Goal: Task Accomplishment & Management: Manage account settings

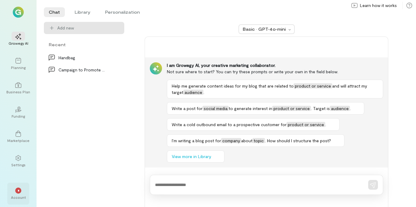
click at [16, 194] on div "*" at bounding box center [18, 191] width 6 height 6
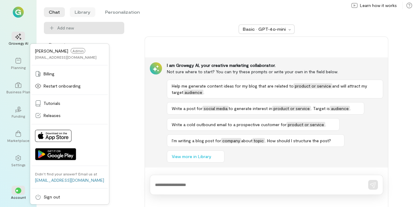
click at [83, 12] on li "Library" at bounding box center [83, 12] width 26 height 10
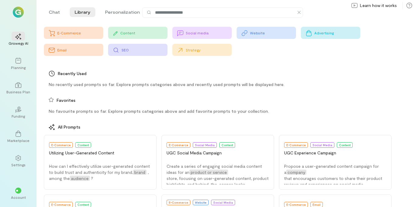
click at [64, 37] on div "E-Commerce" at bounding box center [73, 33] width 59 height 12
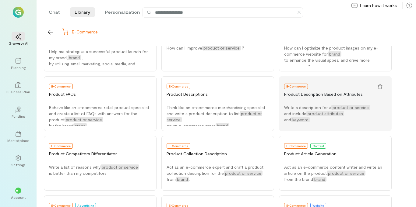
scroll to position [320, 0]
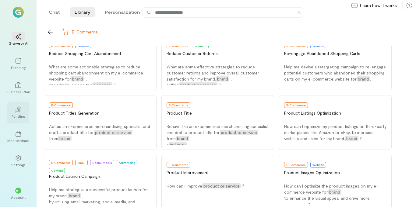
click at [12, 111] on div "02" at bounding box center [18, 109] width 13 height 9
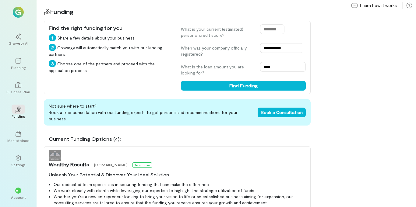
click at [310, 135] on div "Current Funding Options (4):" at bounding box center [180, 138] width 262 height 7
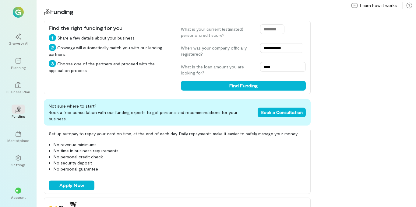
scroll to position [128, 0]
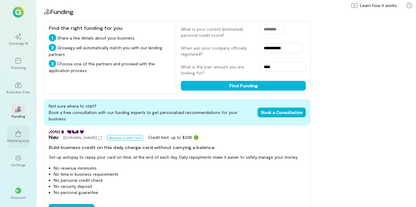
click at [13, 139] on div "Marketplace" at bounding box center [18, 140] width 22 height 5
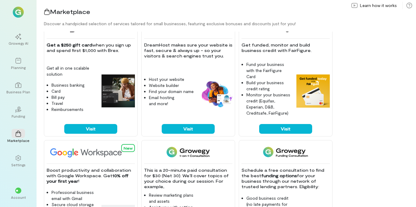
scroll to position [15, 0]
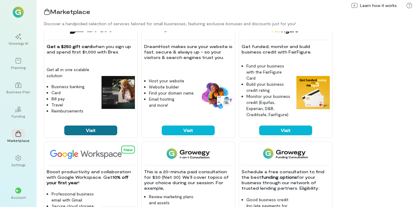
click at [104, 132] on button "Visit" at bounding box center [90, 131] width 53 height 10
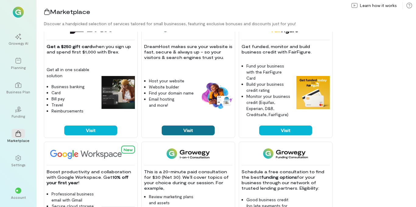
click at [177, 133] on button "Visit" at bounding box center [188, 131] width 53 height 10
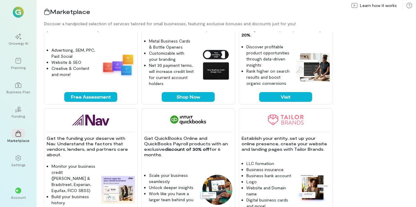
scroll to position [376, 0]
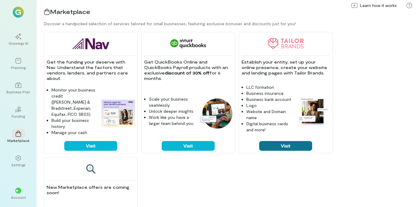
click at [276, 147] on button "Visit" at bounding box center [285, 146] width 53 height 10
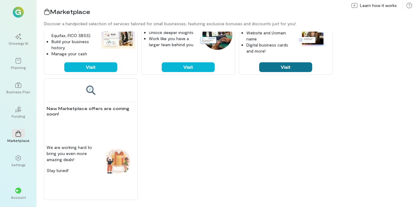
scroll to position [455, 0]
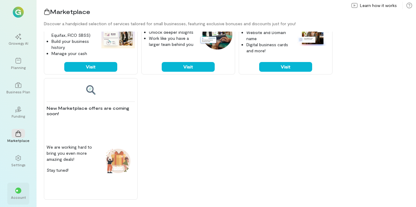
click at [11, 190] on div "** Account" at bounding box center [18, 194] width 22 height 22
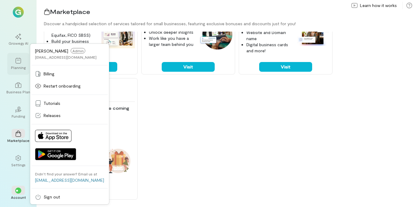
click at [17, 70] on div "Planning" at bounding box center [18, 67] width 15 height 5
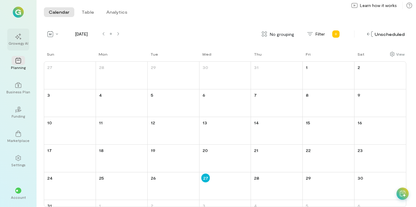
click at [19, 43] on div "Growegy AI" at bounding box center [19, 43] width 20 height 5
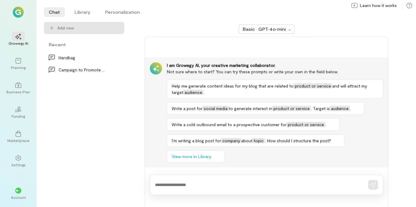
click at [20, 9] on img at bounding box center [18, 12] width 11 height 11
click at [19, 191] on span "**" at bounding box center [18, 191] width 5 height 4
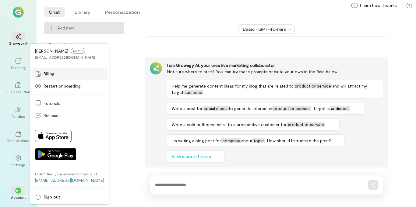
click at [54, 77] on link "Billing" at bounding box center [69, 74] width 76 height 12
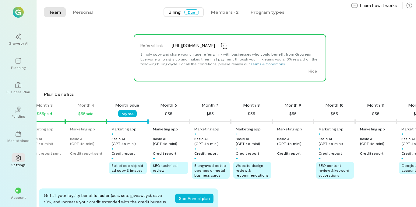
scroll to position [31, 0]
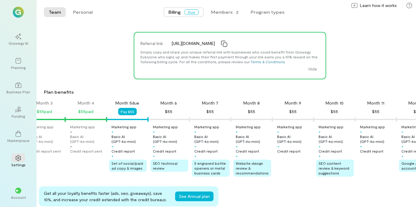
drag, startPoint x: 312, startPoint y: 119, endPoint x: 259, endPoint y: 116, distance: 53.4
click at [259, 116] on div "Month 1 $55 paid Month 2 $55 paid Month 3 $55 paid Month 4 $55 paid Month 5 due…" at bounding box center [226, 139] width 379 height 79
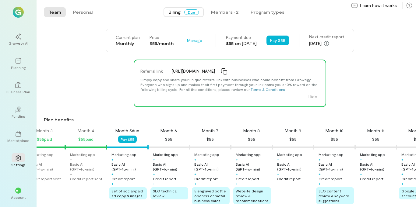
scroll to position [0, 0]
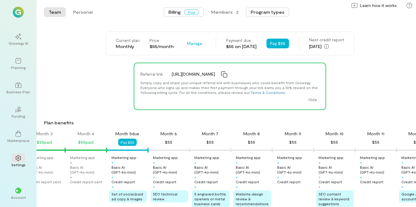
click at [273, 11] on button "Program types" at bounding box center [268, 12] width 44 height 10
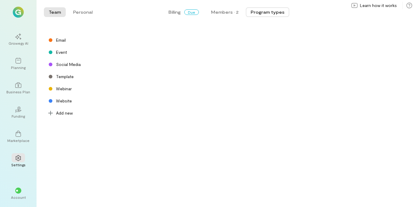
click at [273, 11] on button "Program types" at bounding box center [268, 12] width 44 height 10
click at [194, 16] on button "Billing Due" at bounding box center [183, 12] width 40 height 10
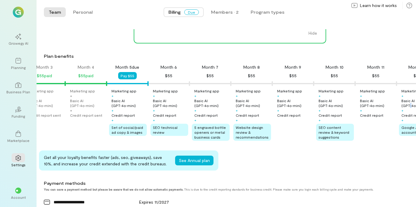
scroll to position [0, 104]
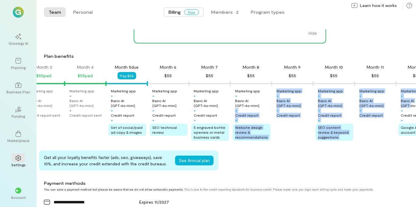
drag, startPoint x: 412, startPoint y: 108, endPoint x: 261, endPoint y: 106, distance: 151.0
click at [261, 106] on div "Marketing app + Basic AI (GPT‑4o‑mini) + Credit report sent Marketing app + Bas…" at bounding box center [126, 115] width 371 height 52
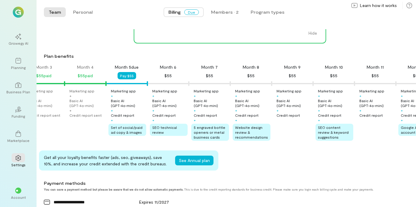
click at [389, 158] on div "Get all your loyalty benefits faster (ads, seo, giveaways), save 10%, and incre…" at bounding box center [227, 161] width 377 height 20
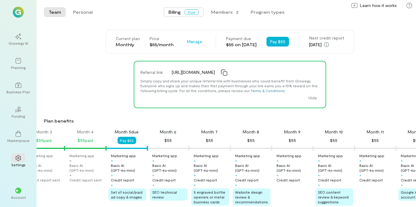
scroll to position [0, 0]
